Goal: Task Accomplishment & Management: Manage account settings

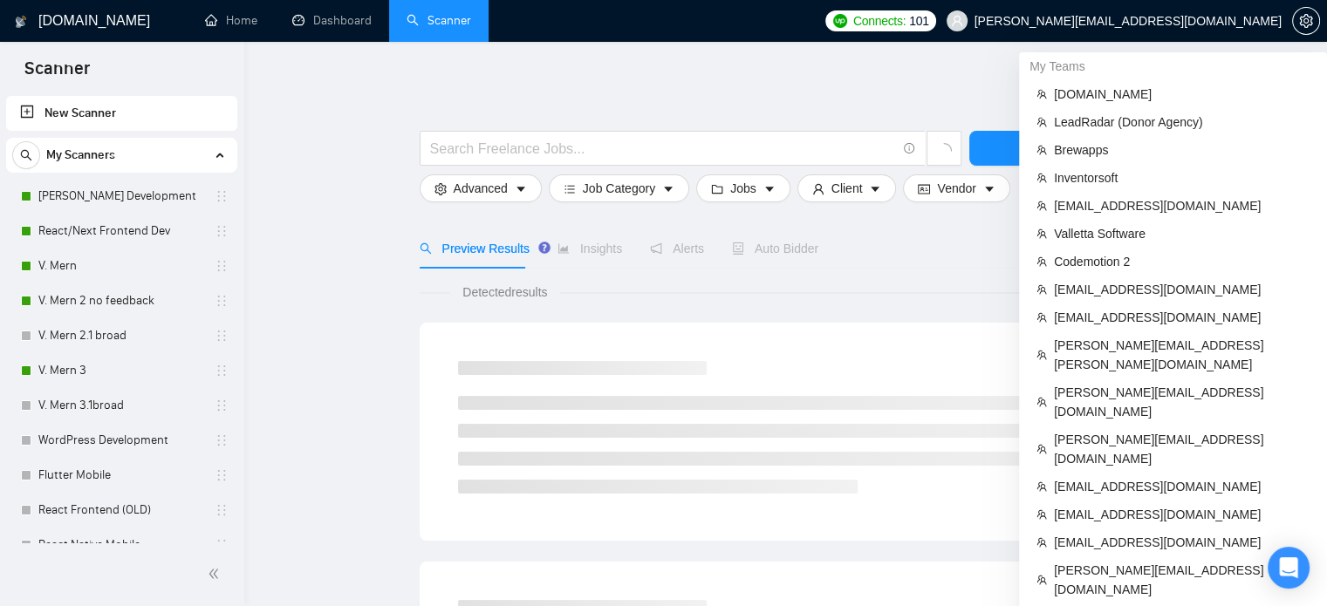
click at [1172, 10] on span "shalini@resolutesolutions.in" at bounding box center [1114, 21] width 356 height 56
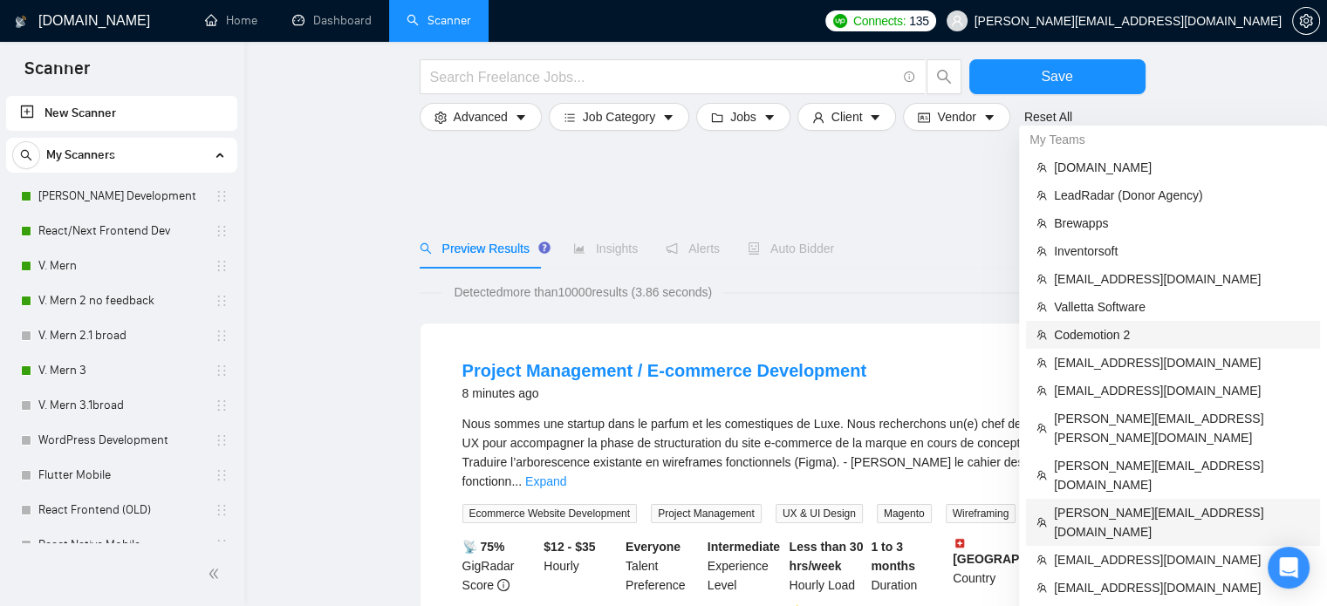
scroll to position [176, 0]
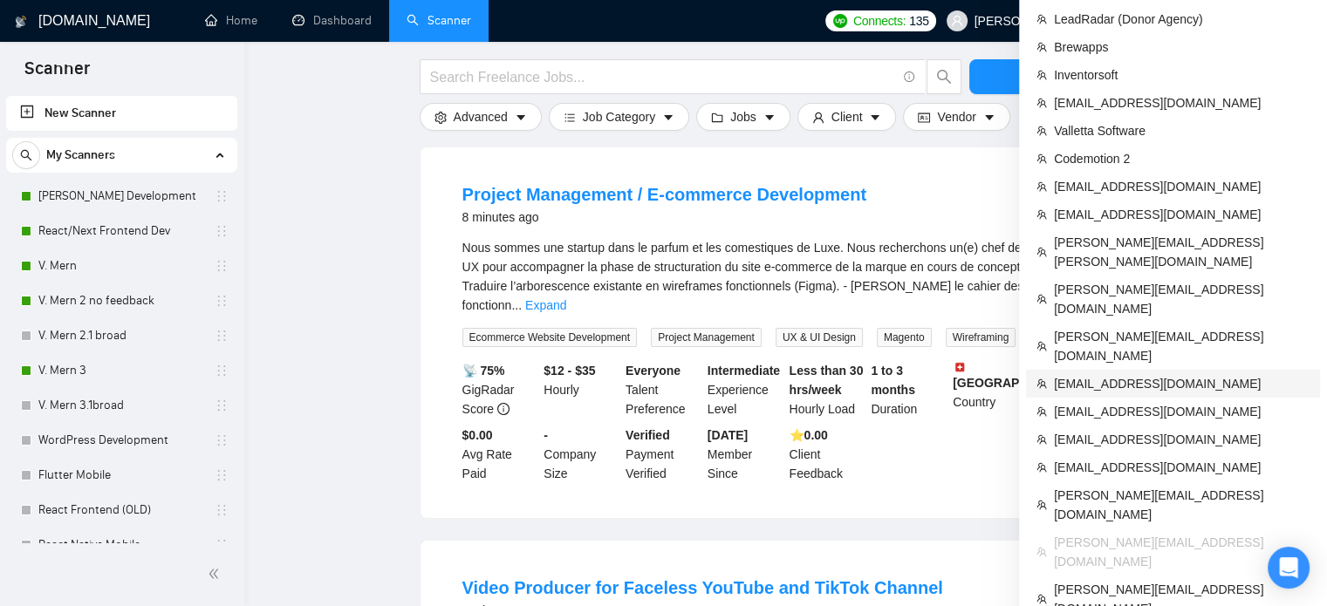
click at [1138, 374] on span "[EMAIL_ADDRESS][DOMAIN_NAME]" at bounding box center [1182, 383] width 256 height 19
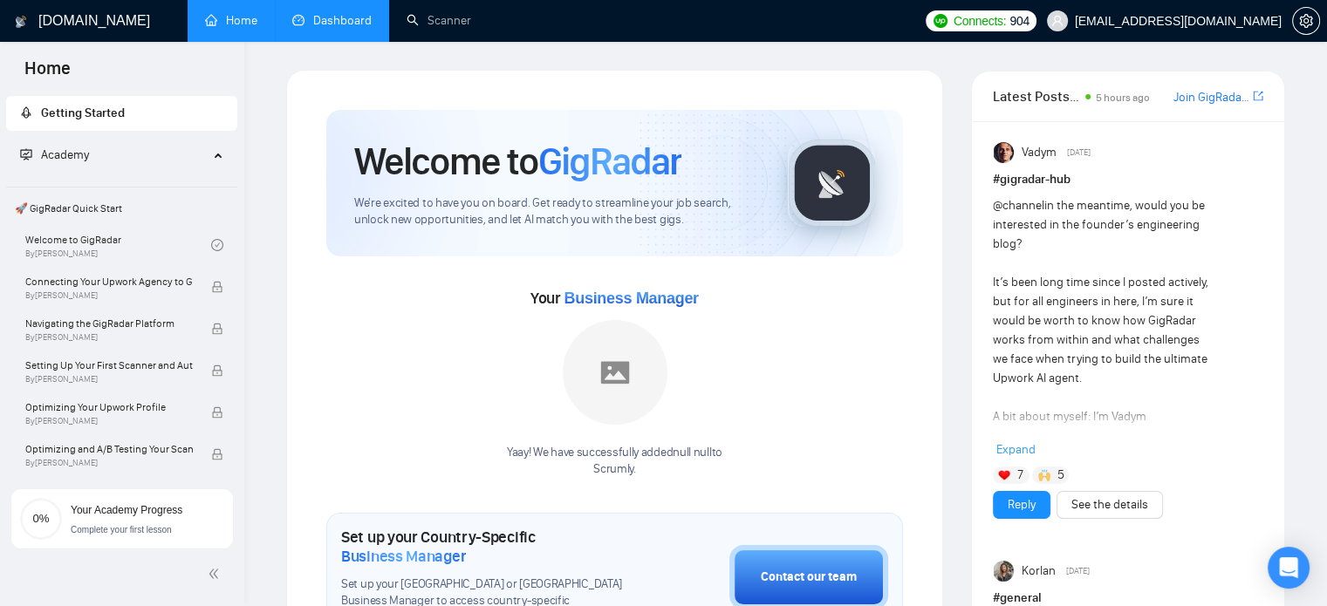
click at [337, 13] on link "Dashboard" at bounding box center [331, 20] width 79 height 15
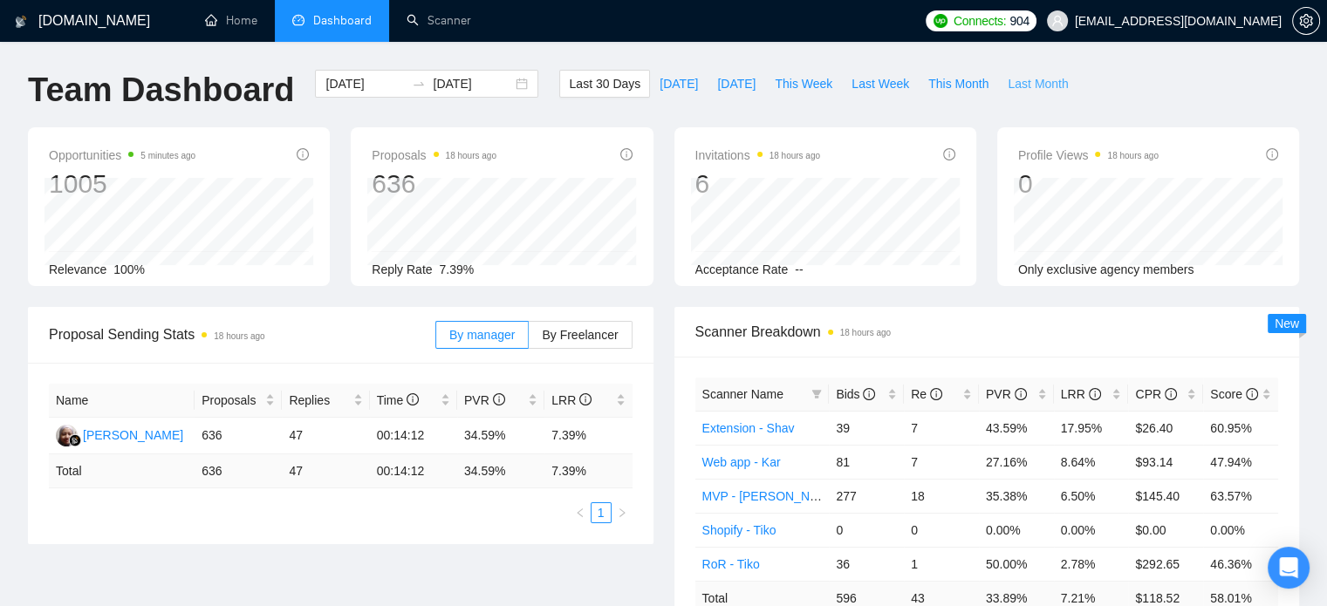
click at [1007, 82] on span "Last Month" at bounding box center [1037, 83] width 60 height 19
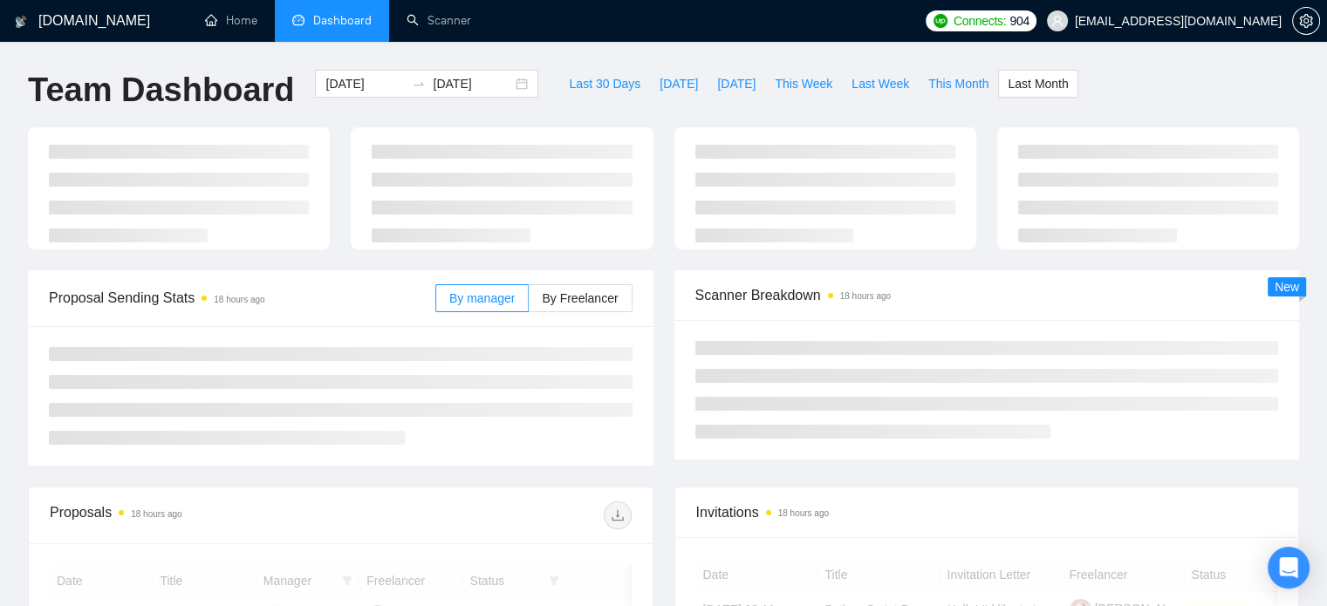
type input "2025-09-01"
type input "2025-09-30"
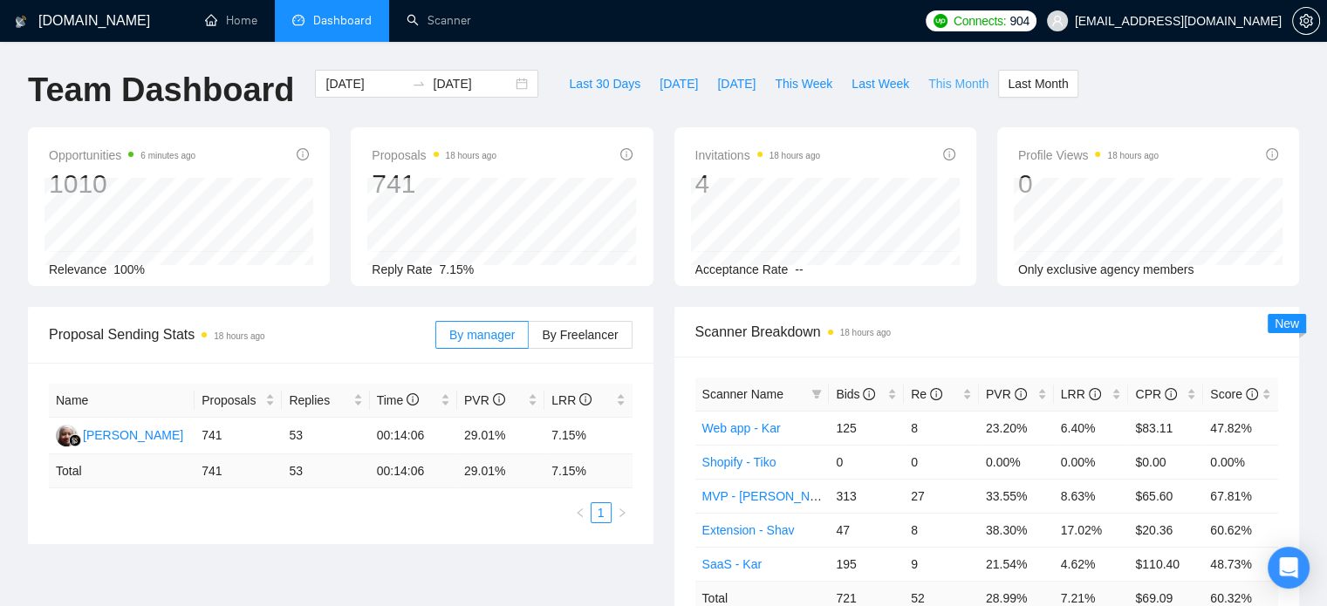
click at [946, 80] on span "This Month" at bounding box center [958, 83] width 60 height 19
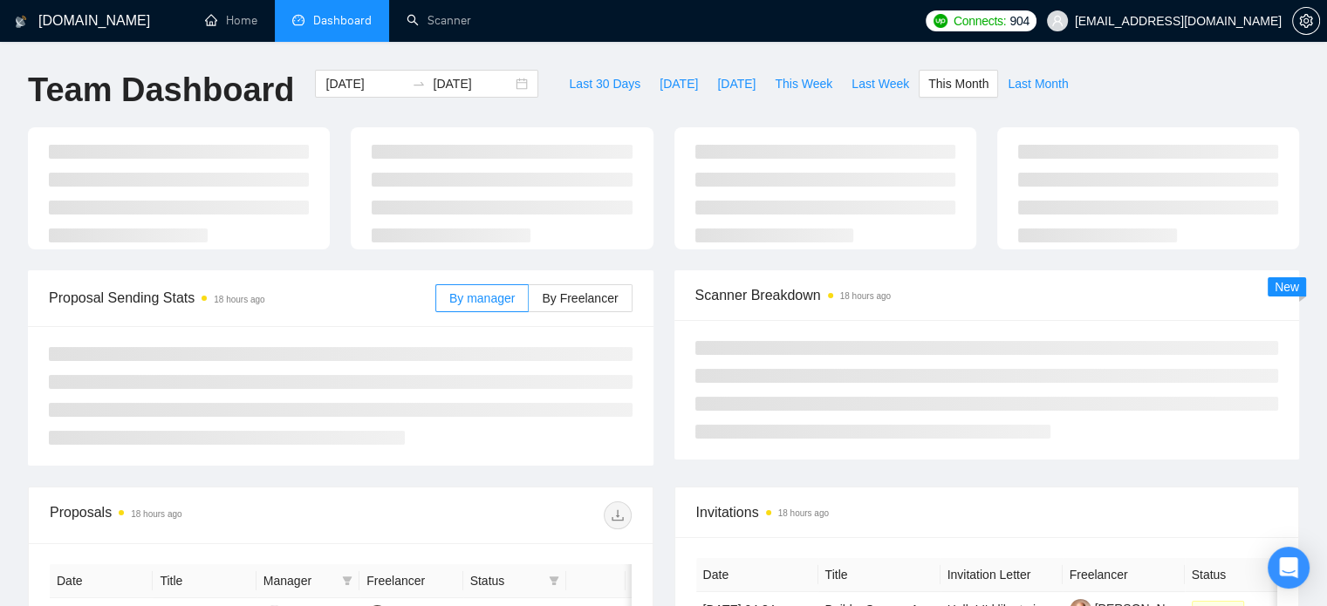
type input "2025-10-01"
type input "2025-10-31"
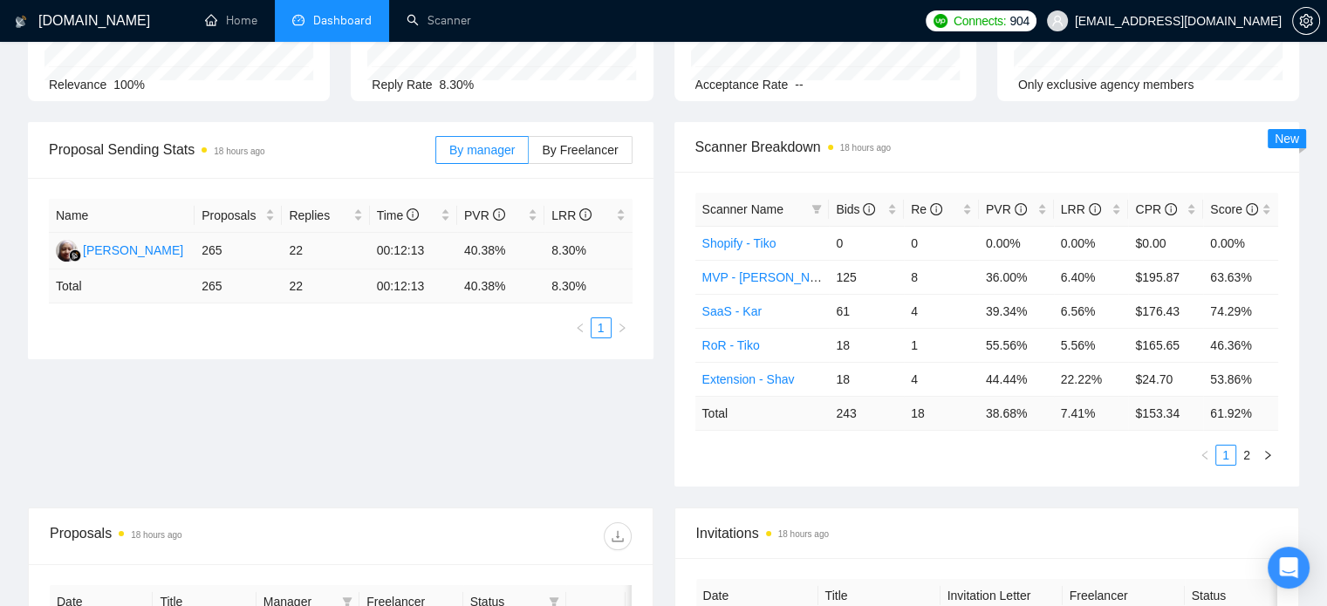
scroll to position [181, 0]
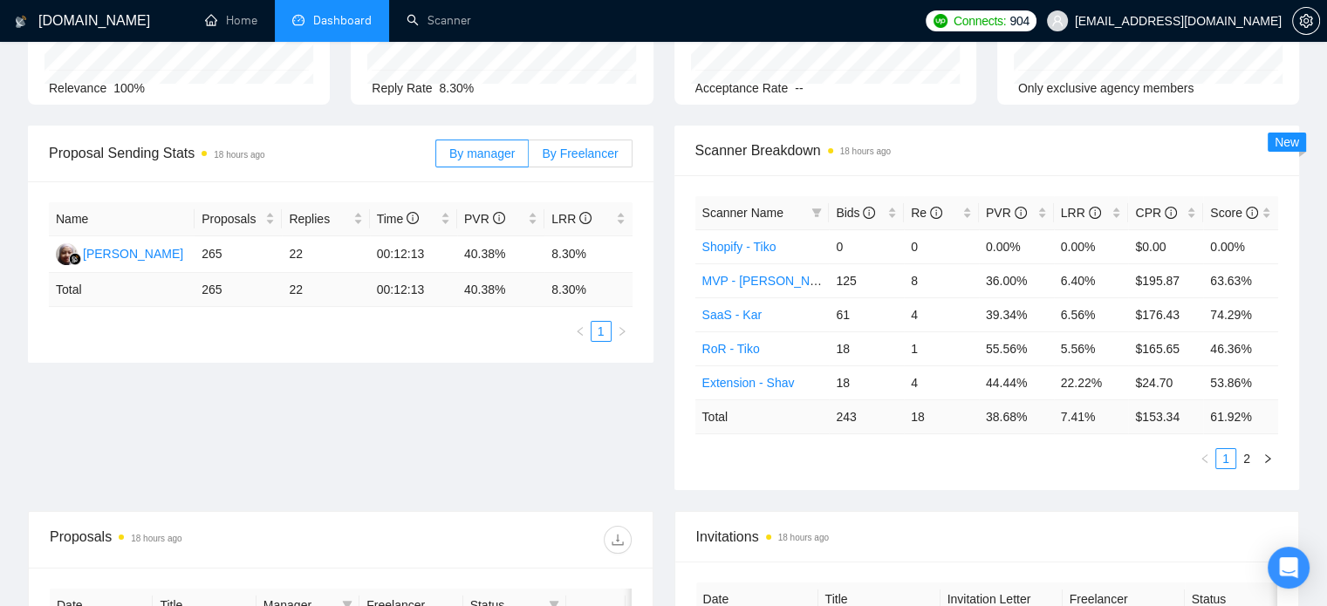
click at [583, 153] on span "By Freelancer" at bounding box center [580, 154] width 76 height 14
click at [529, 158] on input "By Freelancer" at bounding box center [529, 158] width 0 height 0
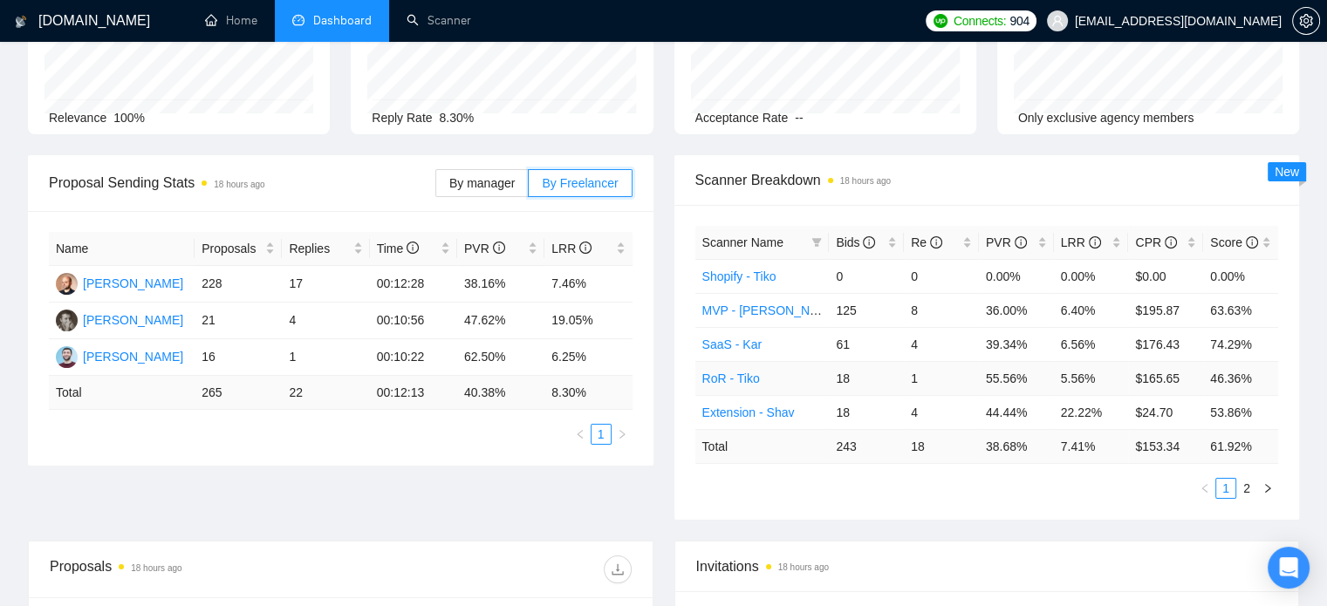
scroll to position [150, 0]
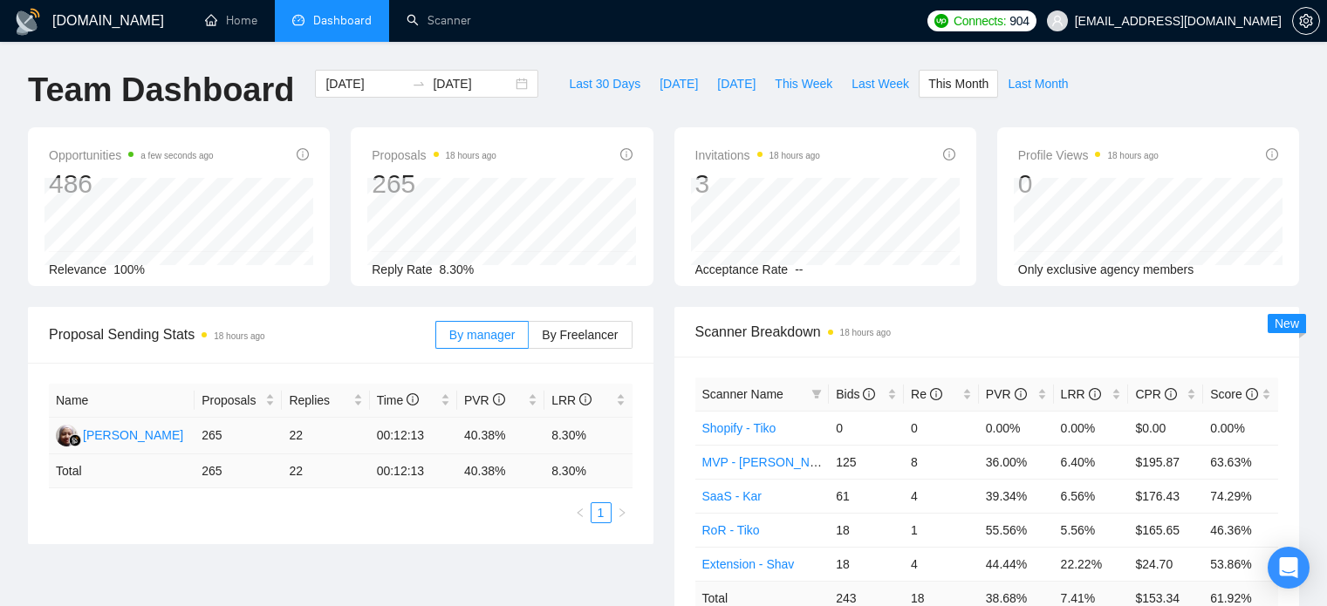
scroll to position [150, 0]
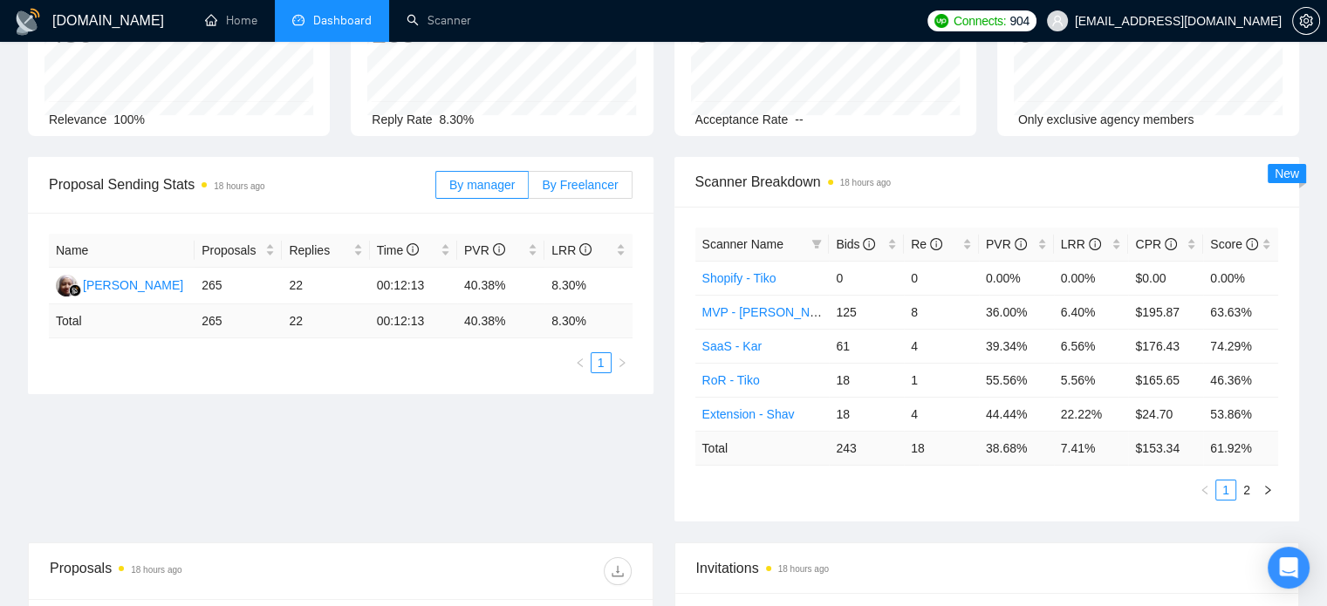
click at [556, 172] on label "By Freelancer" at bounding box center [580, 185] width 103 height 28
click at [529, 189] on input "By Freelancer" at bounding box center [529, 189] width 0 height 0
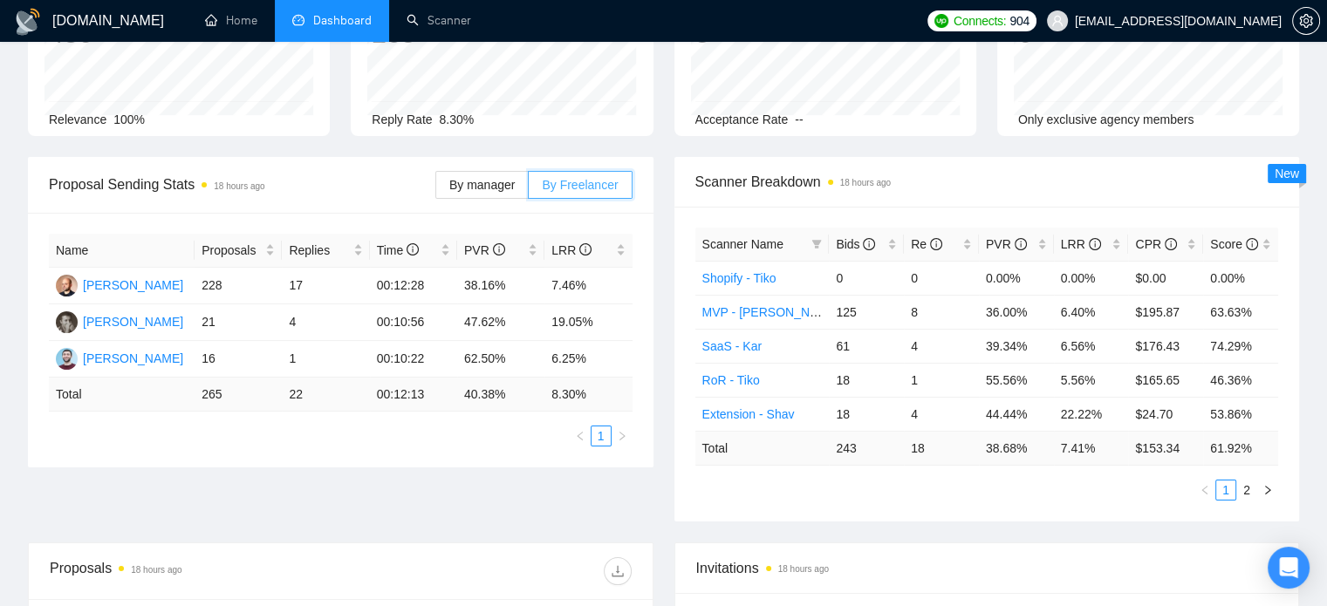
scroll to position [0, 0]
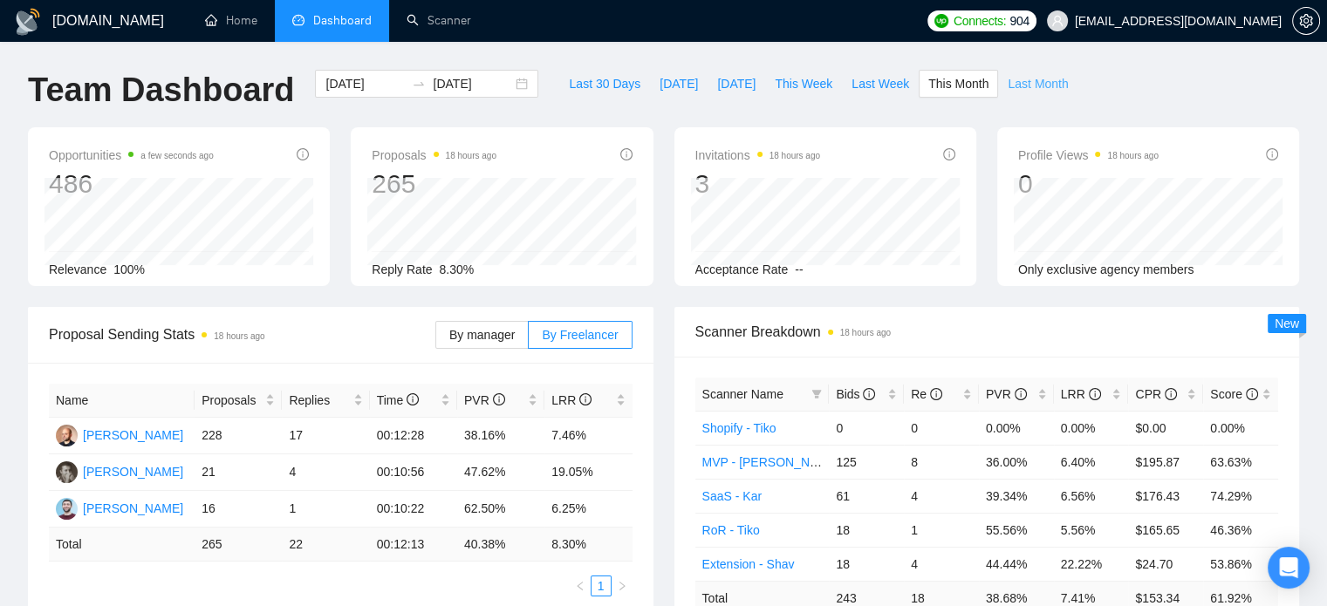
click at [1010, 80] on span "Last Month" at bounding box center [1037, 83] width 60 height 19
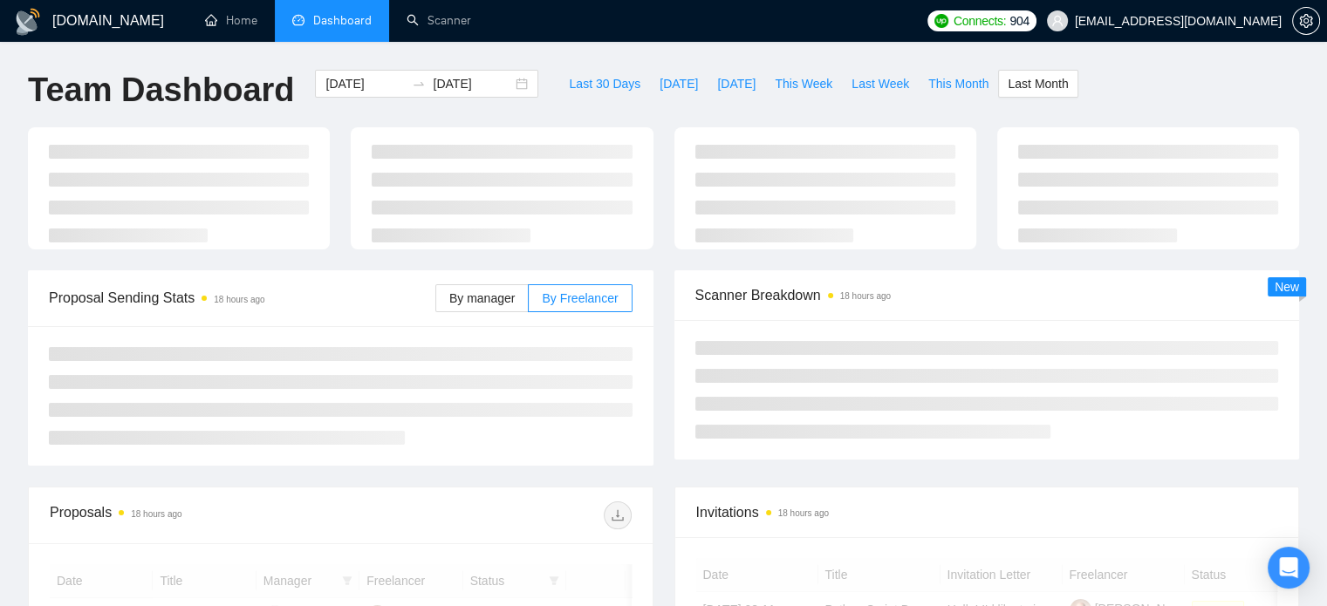
type input "2025-09-01"
type input "2025-09-30"
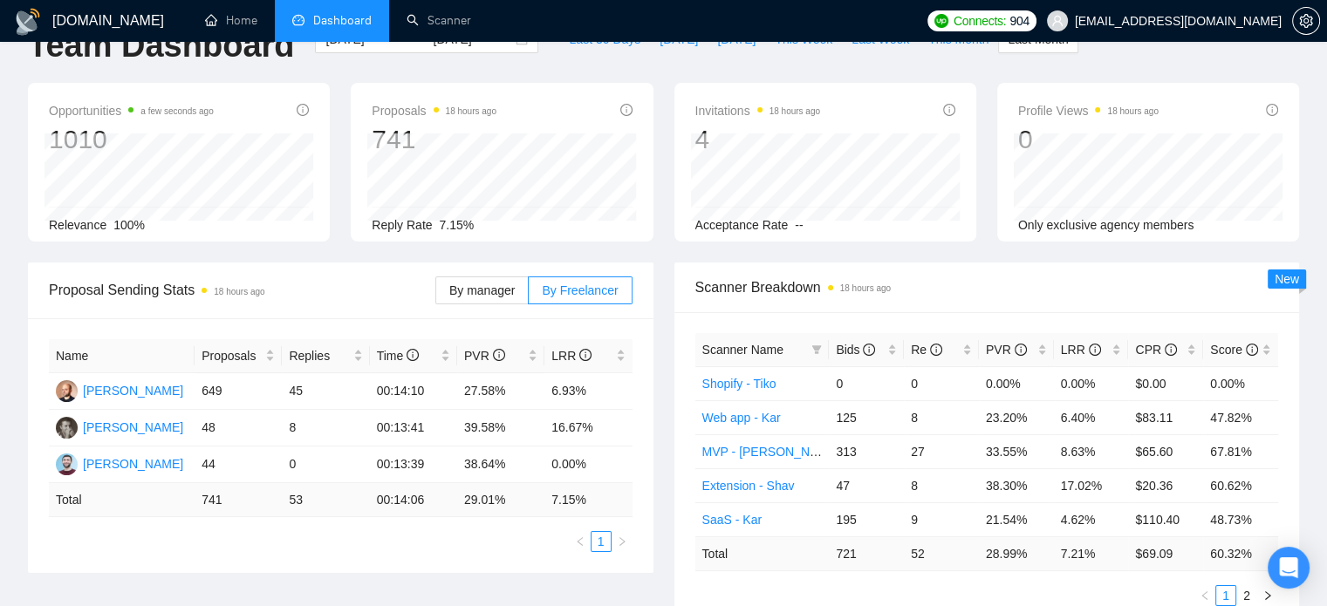
scroll to position [45, 0]
click at [1305, 24] on icon "setting" at bounding box center [1306, 21] width 14 height 14
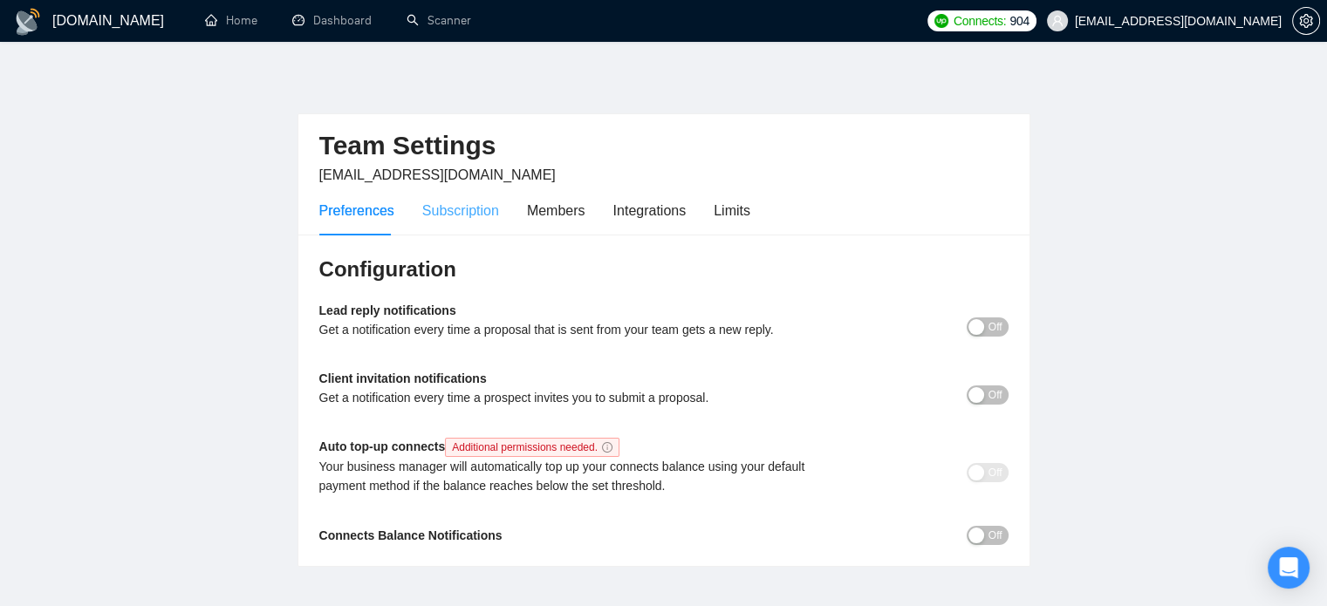
click at [438, 223] on div "Subscription" at bounding box center [460, 211] width 77 height 50
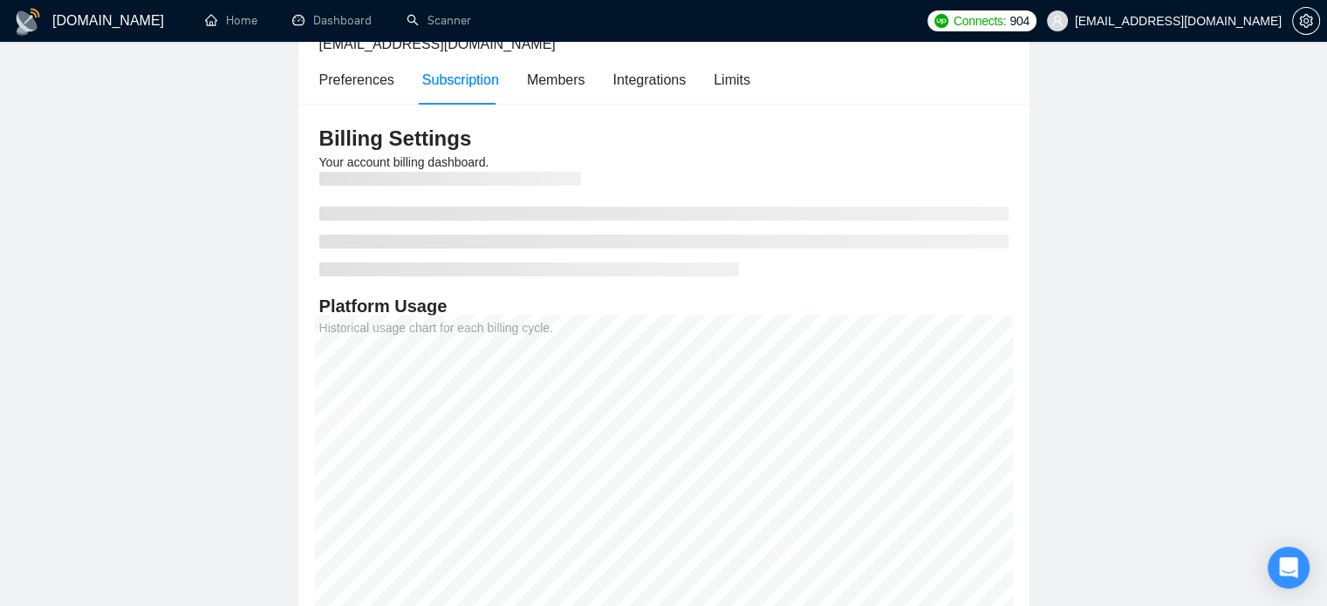
scroll to position [132, 0]
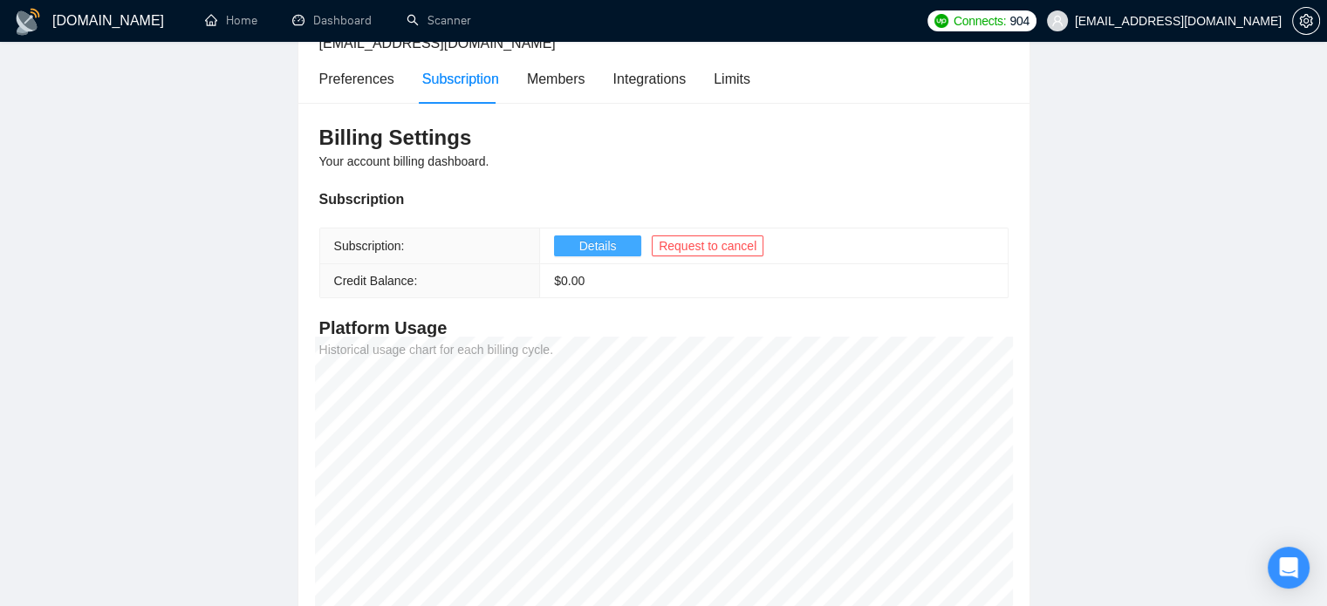
click at [579, 247] on span "Details" at bounding box center [598, 245] width 38 height 19
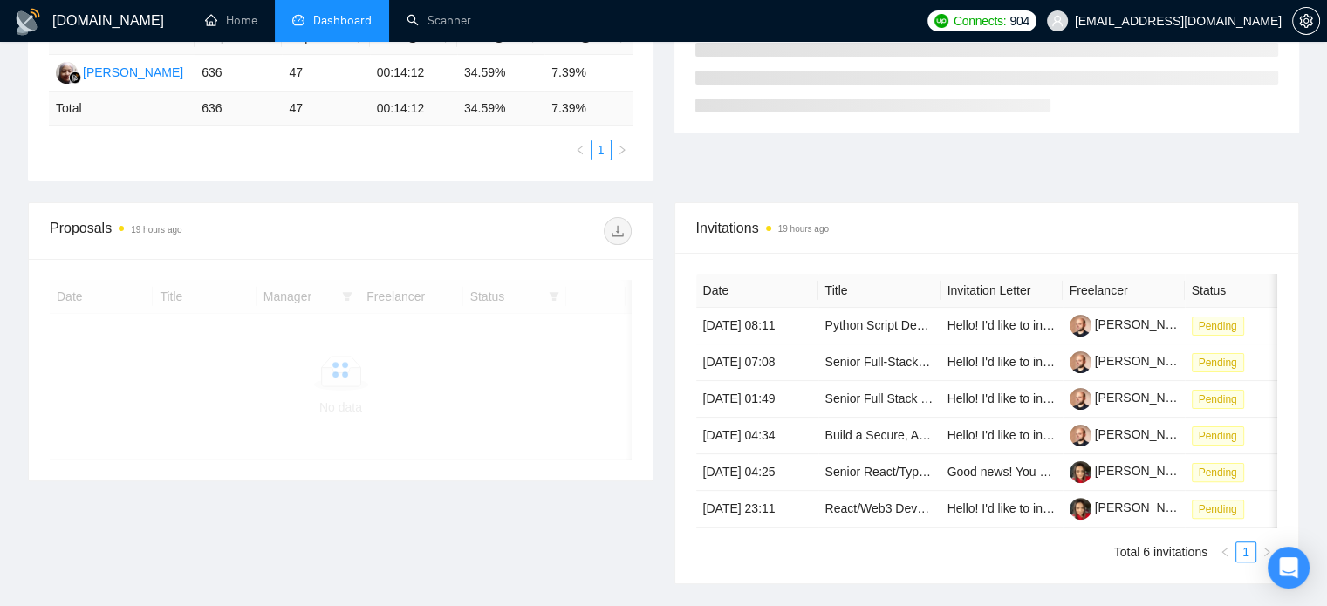
scroll to position [134, 0]
